Goal: Information Seeking & Learning: Learn about a topic

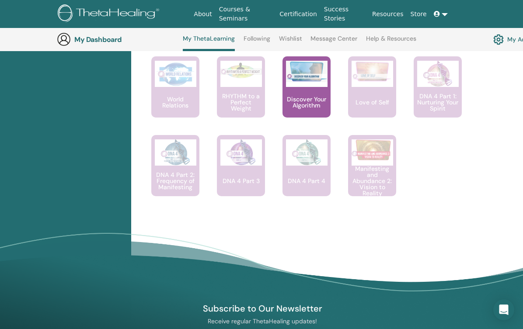
scroll to position [732, 0]
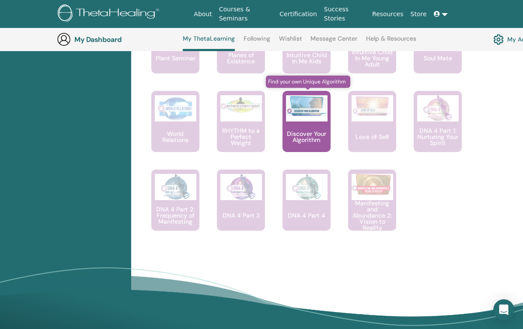
click at [316, 132] on p "Discover Your Algorithm" at bounding box center [307, 137] width 48 height 12
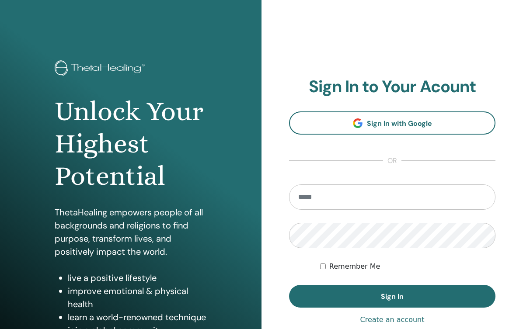
click at [359, 210] on form "Remember Me Sign In" at bounding box center [392, 246] width 206 height 123
click at [358, 193] on input "email" at bounding box center [392, 197] width 206 height 25
type input "**********"
click at [289, 285] on button "Sign In" at bounding box center [392, 296] width 206 height 23
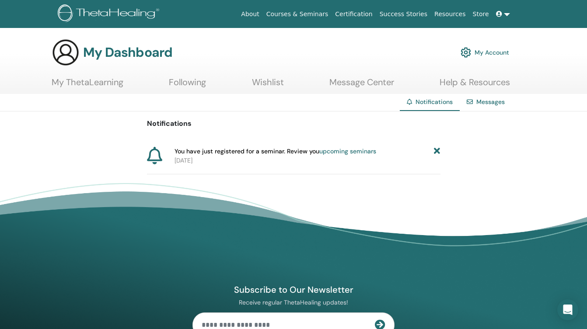
click at [505, 16] on link at bounding box center [503, 14] width 21 height 16
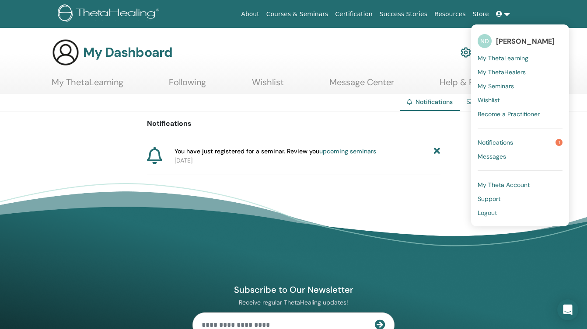
click at [502, 58] on span "My ThetaLearning" at bounding box center [503, 58] width 51 height 8
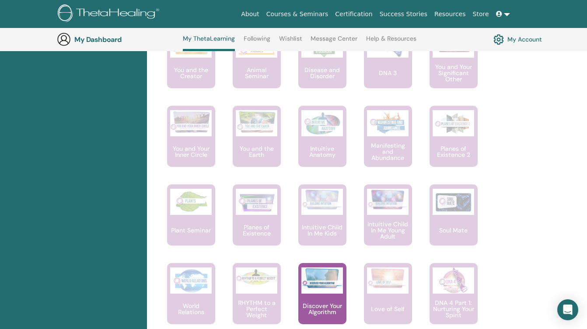
scroll to position [614, 0]
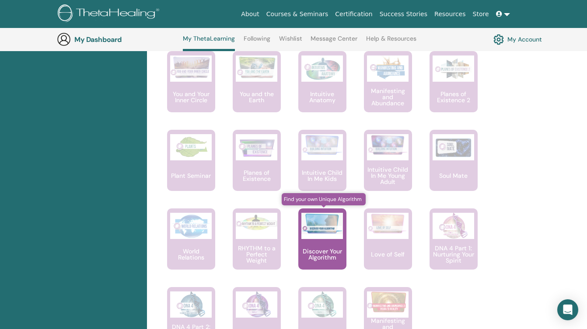
click at [325, 246] on div "Discover Your Algorithm" at bounding box center [322, 239] width 48 height 61
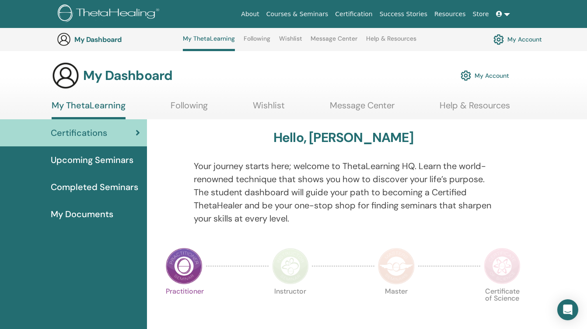
scroll to position [614, 0]
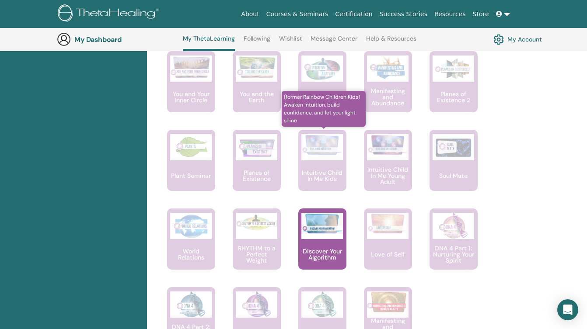
click at [314, 165] on div "Intuitive Child In Me Kids" at bounding box center [322, 160] width 48 height 61
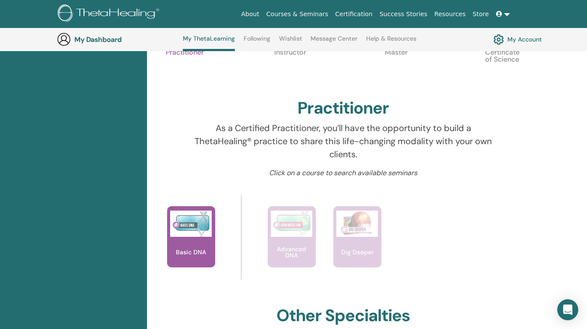
scroll to position [280, 0]
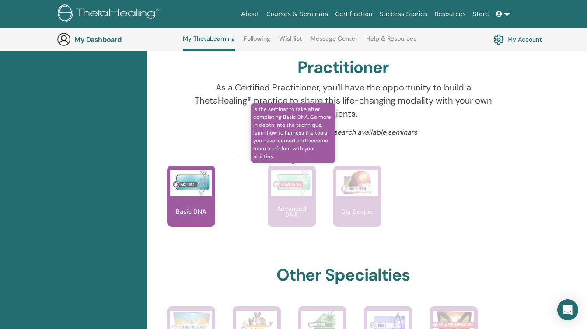
click at [287, 191] on img at bounding box center [292, 183] width 42 height 26
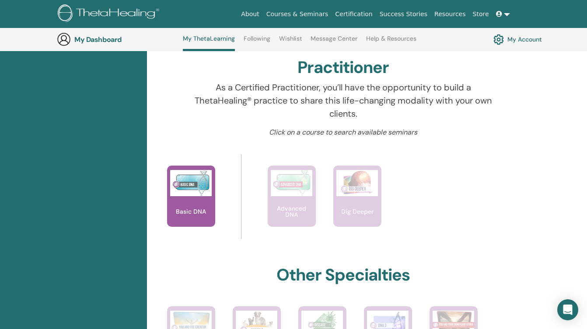
scroll to position [280, 0]
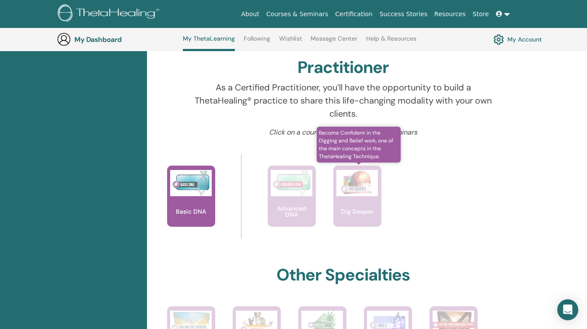
click at [360, 194] on img at bounding box center [357, 183] width 42 height 26
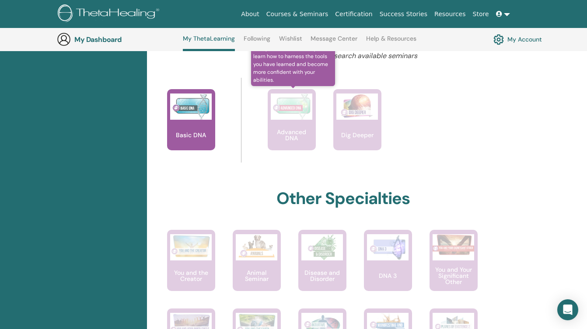
scroll to position [329, 0]
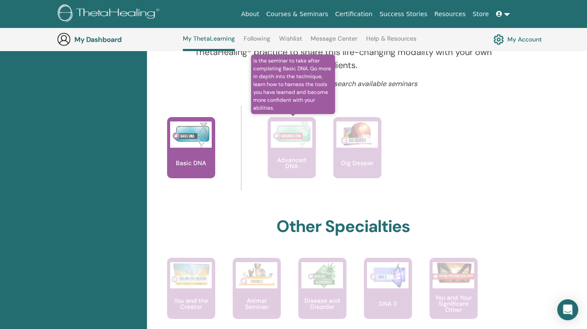
click at [299, 137] on img at bounding box center [292, 135] width 42 height 26
